Goal: Check status: Check status

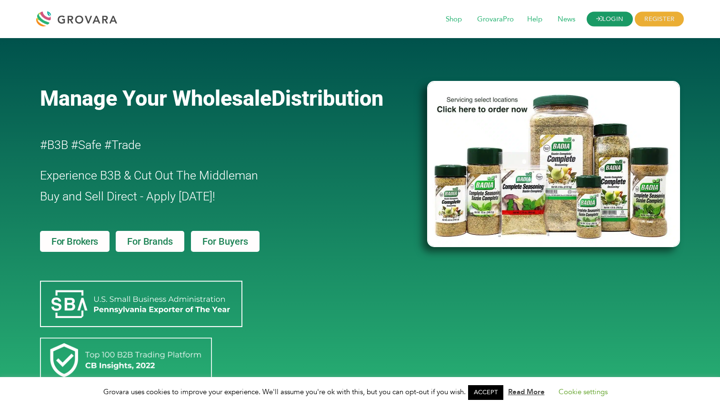
click at [611, 21] on link "LOGIN" at bounding box center [610, 19] width 47 height 15
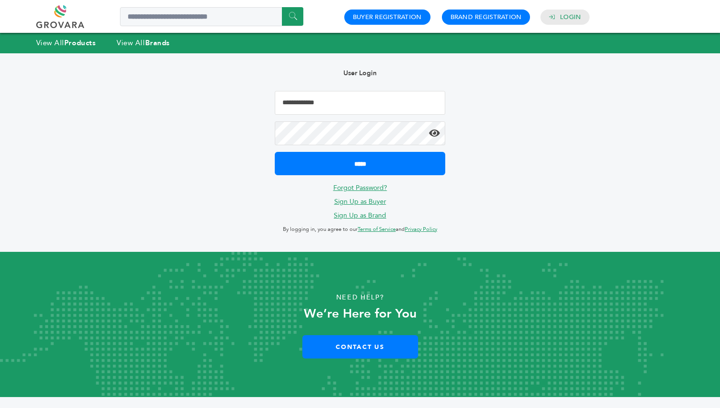
click at [322, 108] on input "Email Address" at bounding box center [360, 103] width 170 height 24
type input "**********"
click at [275, 152] on input "*****" at bounding box center [360, 163] width 170 height 23
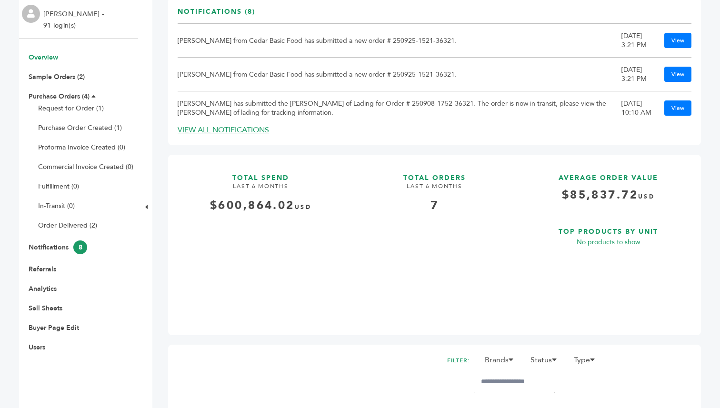
scroll to position [70, 0]
click at [75, 104] on link "Request for Order (1)" at bounding box center [71, 107] width 66 height 9
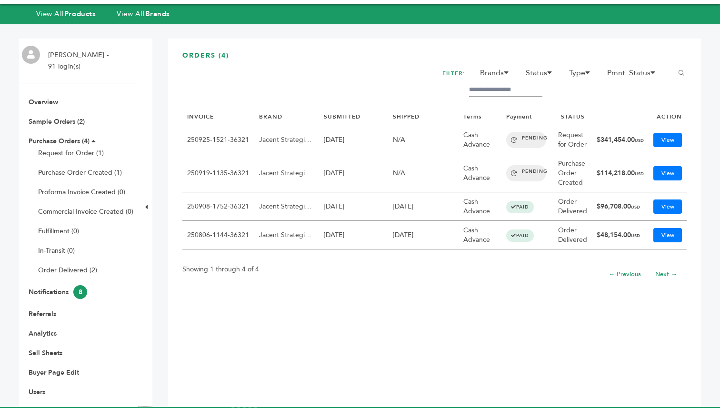
scroll to position [30, 0]
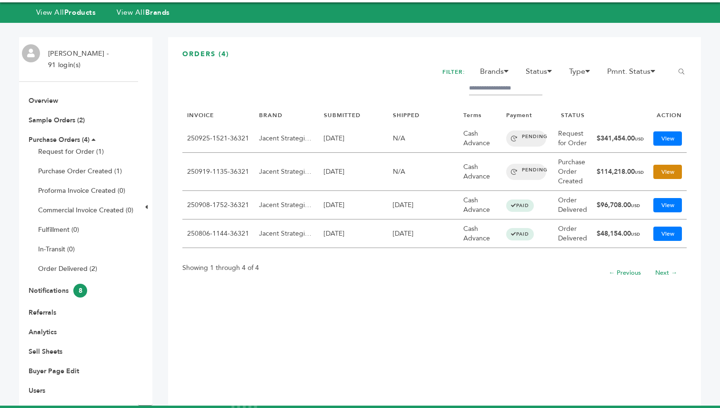
click at [664, 168] on link "View" at bounding box center [667, 172] width 29 height 14
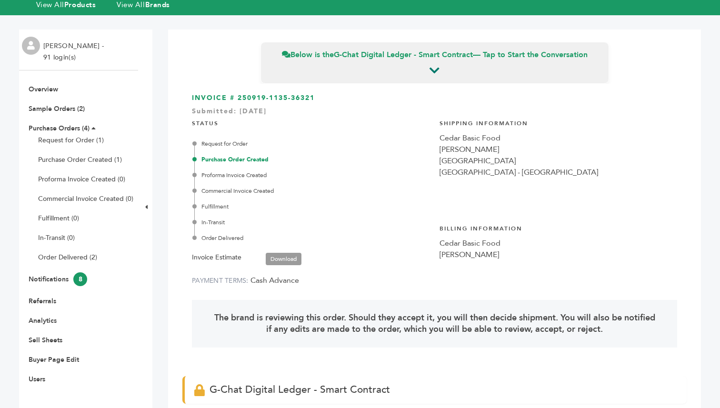
scroll to position [38, 0]
drag, startPoint x: 319, startPoint y: 100, endPoint x: 238, endPoint y: 99, distance: 81.0
click at [238, 99] on h3 "INVOICE # 250919-1135-36321 Submitted: 19/Sep/2025" at bounding box center [434, 99] width 485 height 10
copy h3 "250919-1135-36321"
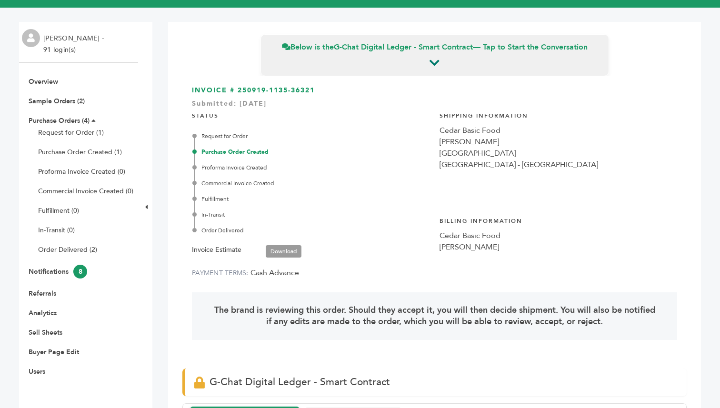
scroll to position [0, 0]
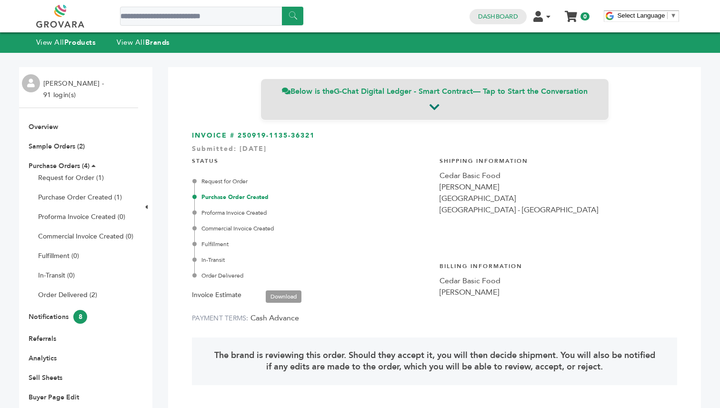
click at [430, 117] on div "Below is the G-Chat Digital Ledger - Smart Contract — Tap to Start the Conversa…" at bounding box center [435, 100] width 349 height 42
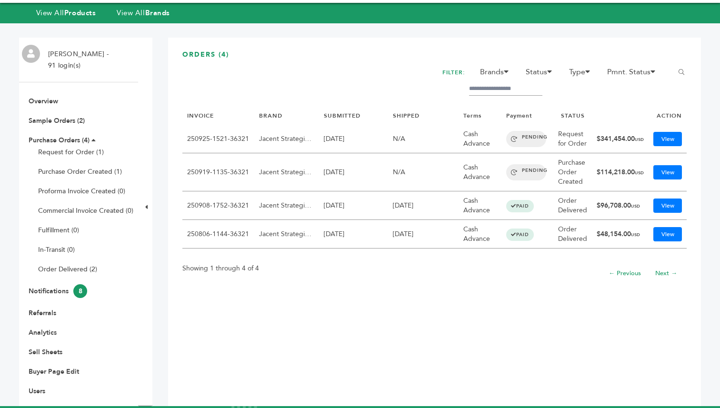
scroll to position [30, 0]
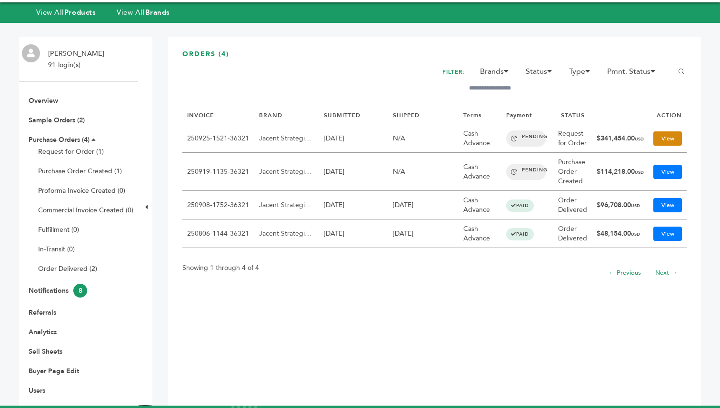
click at [659, 138] on link "View" at bounding box center [667, 138] width 29 height 14
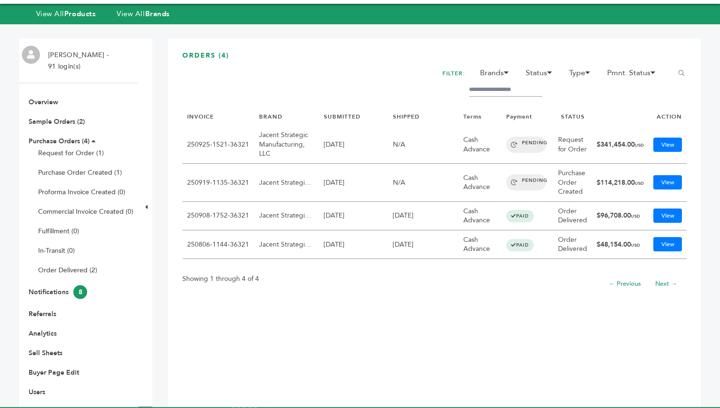
scroll to position [30, 0]
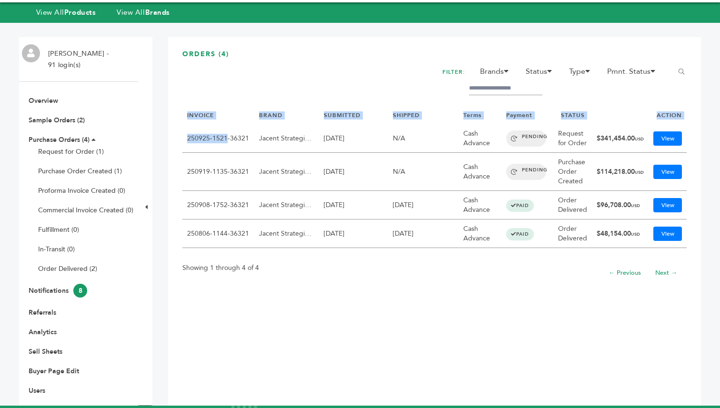
drag, startPoint x: 181, startPoint y: 139, endPoint x: 224, endPoint y: 139, distance: 42.9
click at [225, 139] on div "ORDERS (4) FILTER: Brands 1 13 4Buddies A1C Drink, Inc. Aayz Trading FZE ADAMA" at bounding box center [434, 221] width 533 height 369
click at [224, 139] on link "250925-1521-36321" at bounding box center [218, 138] width 62 height 9
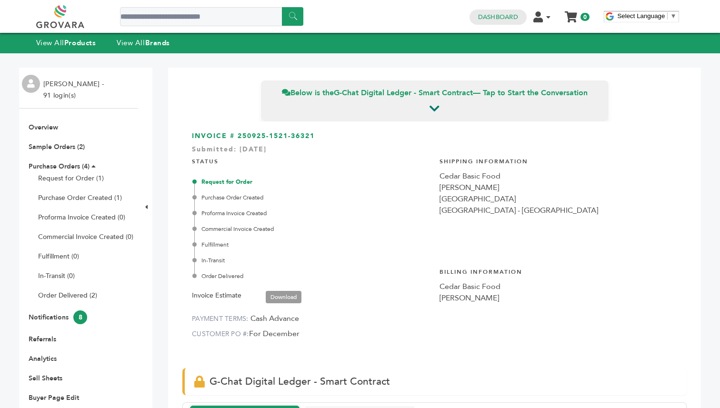
drag, startPoint x: 320, startPoint y: 131, endPoint x: 276, endPoint y: 140, distance: 44.8
click at [276, 140] on div "INVOICE # 250925-1521-36321 Submitted: 25/Sep/2025 STATUS Request for Order Pur…" at bounding box center [434, 240] width 504 height 237
click at [276, 140] on h3 "INVOICE # 250925-1521-36321 Submitted: 25/Sep/2025" at bounding box center [434, 136] width 485 height 10
drag, startPoint x: 314, startPoint y: 137, endPoint x: 241, endPoint y: 139, distance: 73.4
click at [241, 139] on h3 "INVOICE # 250925-1521-36321 Submitted: 25/Sep/2025" at bounding box center [434, 136] width 485 height 10
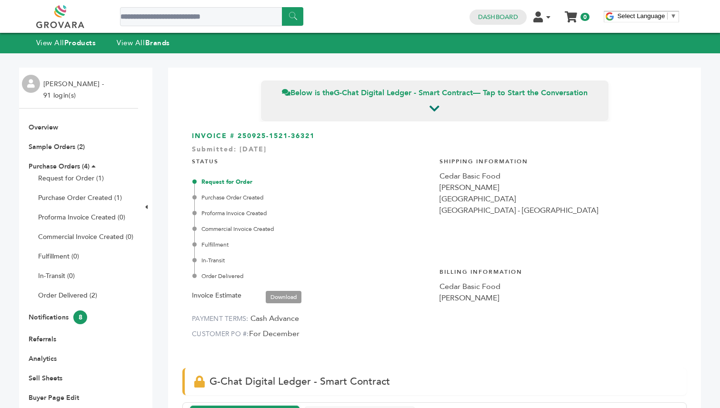
click at [242, 139] on h3 "INVOICE # 250925-1521-36321 Submitted: 25/Sep/2025" at bounding box center [434, 136] width 485 height 10
drag, startPoint x: 322, startPoint y: 138, endPoint x: 239, endPoint y: 138, distance: 83.3
click at [239, 138] on h3 "INVOICE # 250925-1521-36321 Submitted: 25/Sep/2025" at bounding box center [434, 136] width 485 height 10
copy h3 "250925-1521-36321"
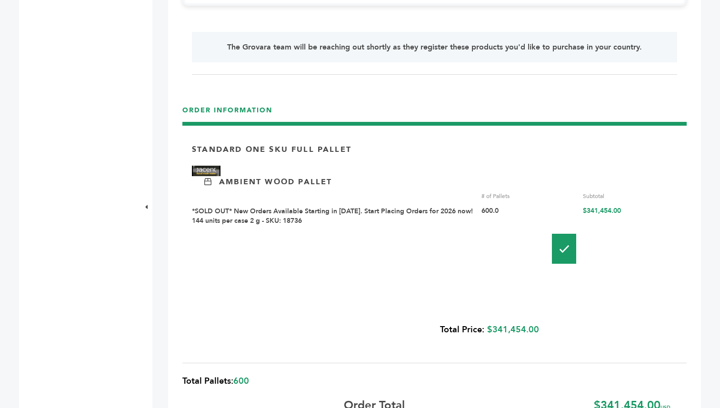
scroll to position [772, 0]
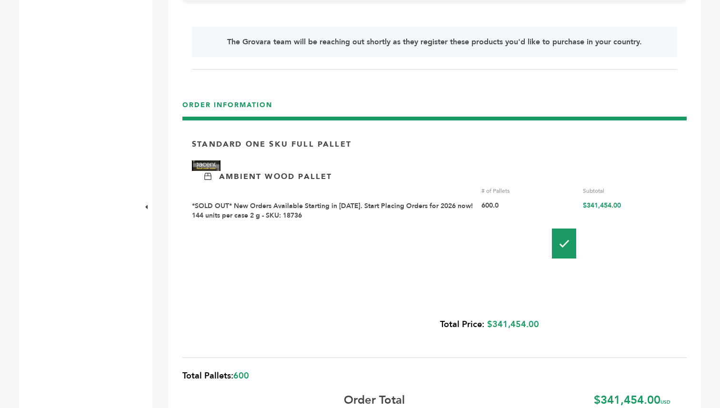
drag, startPoint x: 587, startPoint y: 207, endPoint x: 612, endPoint y: 207, distance: 25.2
click at [612, 207] on div "$341,454.00" at bounding box center [630, 210] width 94 height 19
copy div "341,454"
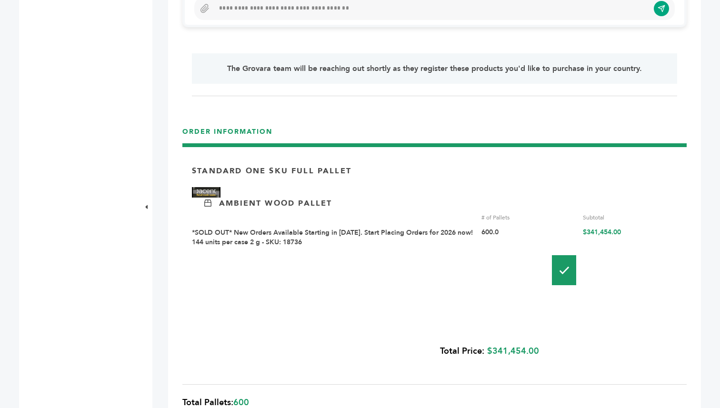
scroll to position [745, 0]
